Goal: Browse casually

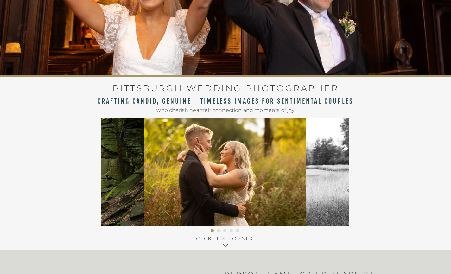
scroll to position [112, 0]
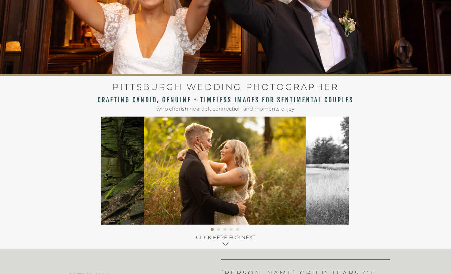
click at [218, 229] on li "Page dot 2" at bounding box center [218, 228] width 3 height 3
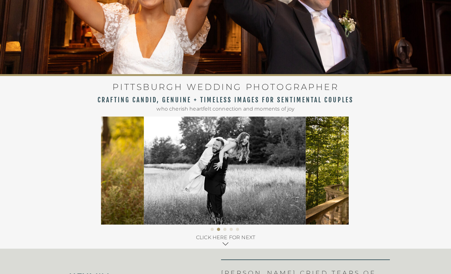
click at [225, 229] on li "Page dot 3" at bounding box center [224, 228] width 3 height 3
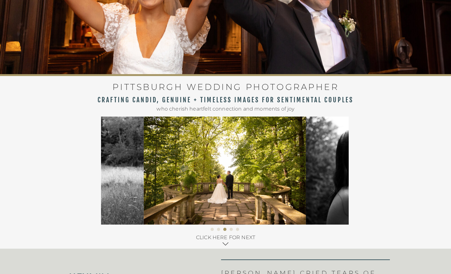
click at [225, 229] on li "Page dot 3" at bounding box center [224, 228] width 3 height 3
click at [231, 229] on li "Page dot 4" at bounding box center [230, 228] width 3 height 3
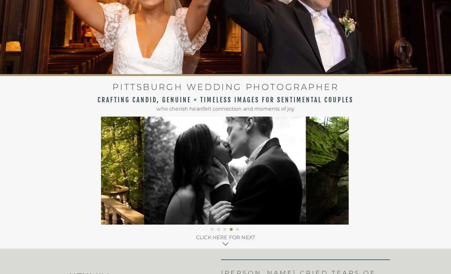
click at [237, 229] on li "Page dot 5" at bounding box center [237, 228] width 3 height 3
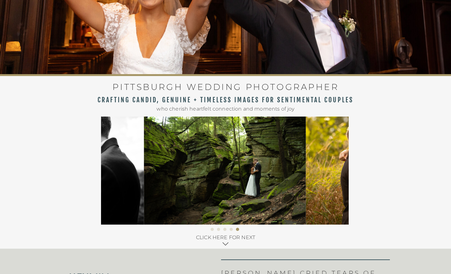
click at [219, 229] on li "Page dot 2" at bounding box center [218, 228] width 3 height 3
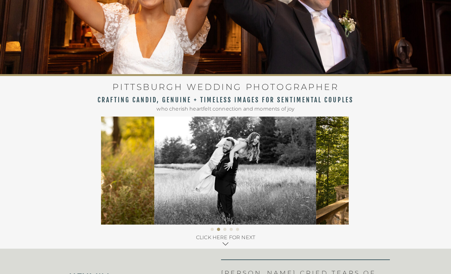
click at [213, 229] on li "Page dot 1" at bounding box center [211, 228] width 3 height 3
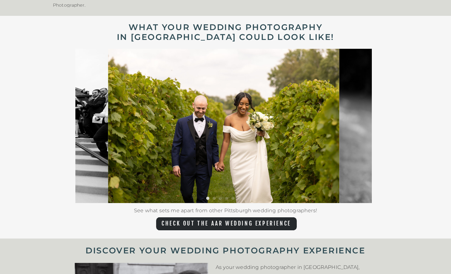
scroll to position [975, 0]
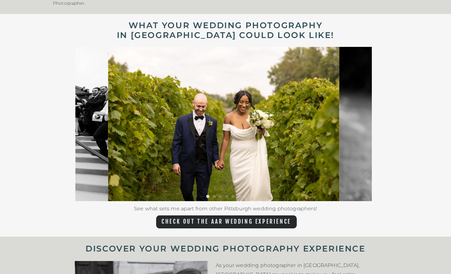
click at [215, 197] on ol at bounding box center [223, 198] width 296 height 6
click at [214, 196] on li "Page dot 2" at bounding box center [213, 196] width 3 height 3
